Goal: Task Accomplishment & Management: Complete application form

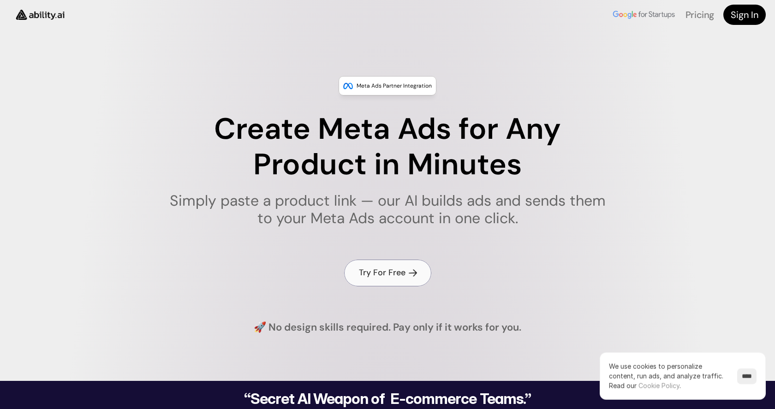
click at [388, 276] on h4 "Try For Free" at bounding box center [382, 273] width 47 height 12
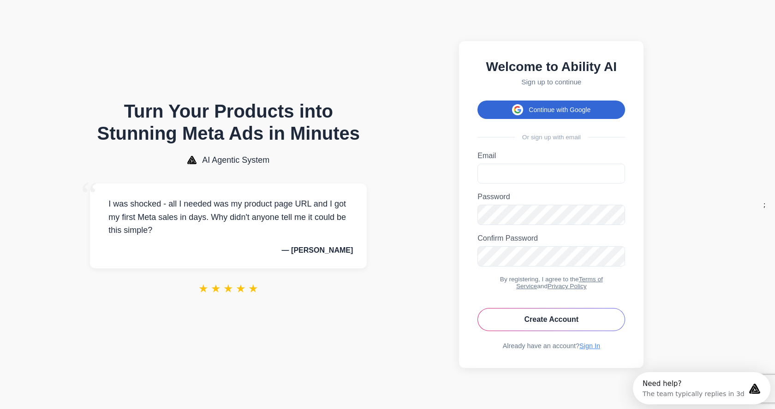
click at [573, 118] on button "Continue with Google" at bounding box center [552, 110] width 148 height 18
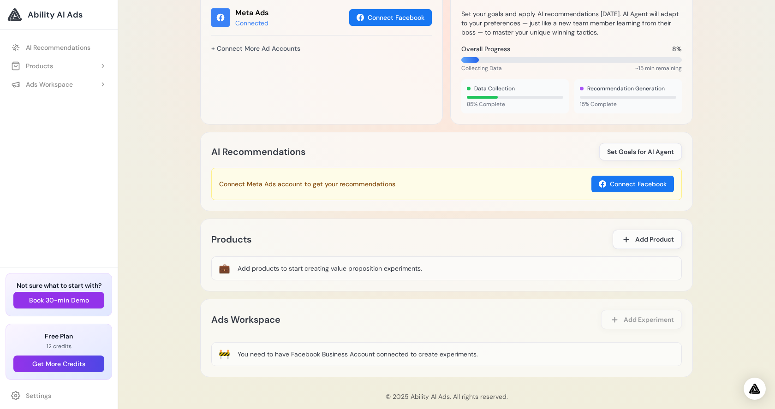
scroll to position [355, 0]
